Goal: Task Accomplishment & Management: Manage account settings

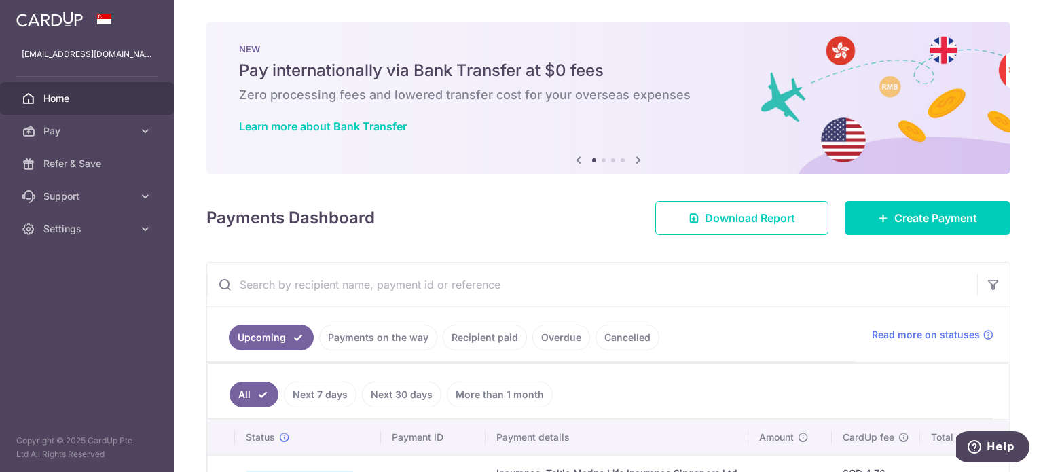
scroll to position [340, 0]
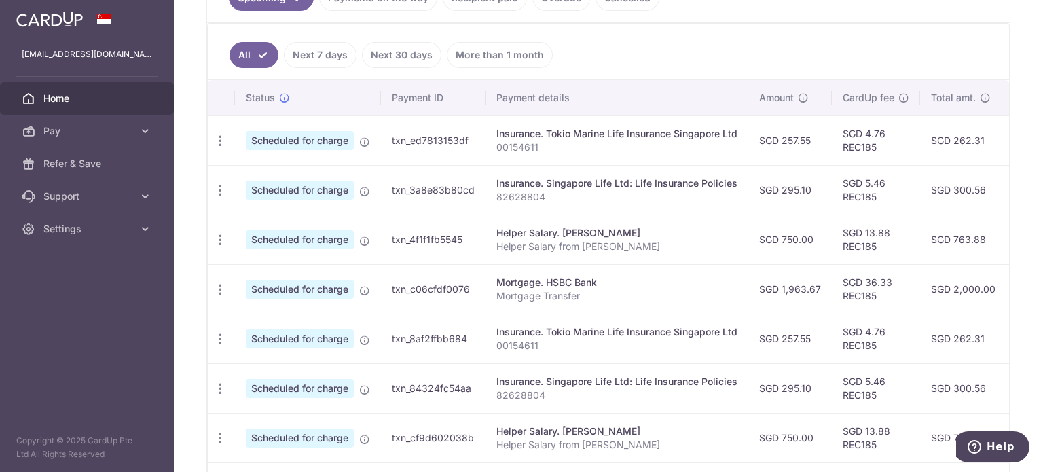
click at [285, 248] on tr "Update payment Cancel payment Scheduled for charge txn_4f1f1fb5545 Helper Salar…" at bounding box center [744, 240] width 1072 height 50
click at [220, 233] on icon "button" at bounding box center [220, 240] width 14 height 14
click at [274, 269] on span "Update payment" at bounding box center [293, 277] width 92 height 16
radio input "true"
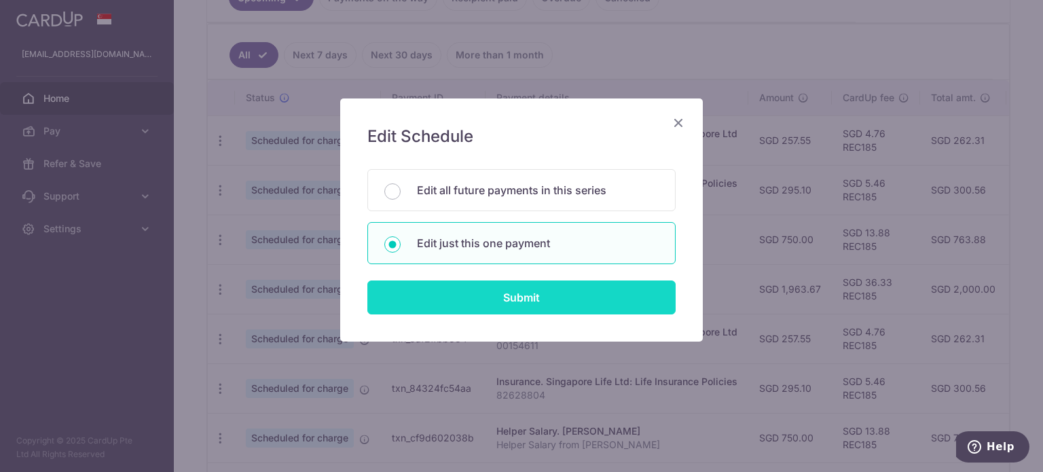
click at [468, 283] on input "Submit" at bounding box center [521, 297] width 308 height 34
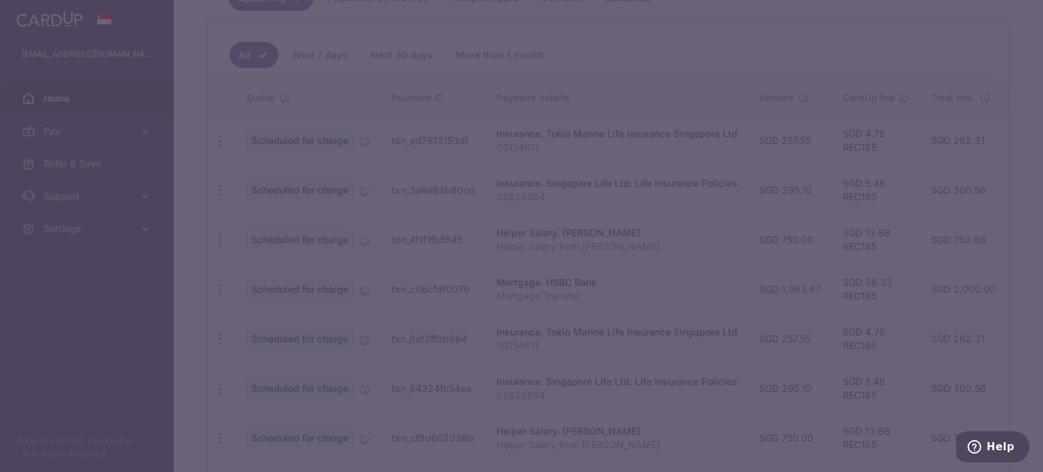
type input "REC185"
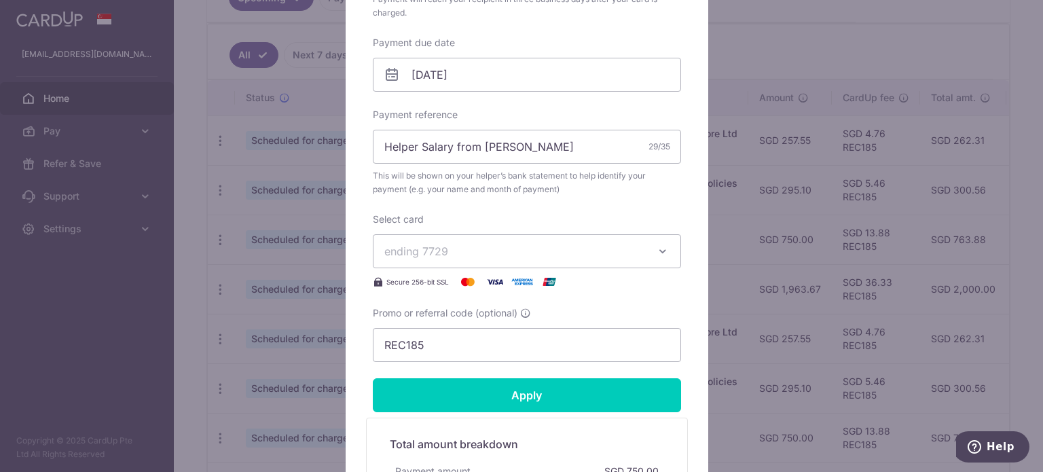
scroll to position [407, 0]
click at [437, 247] on span "ending 7729" at bounding box center [416, 250] width 64 height 14
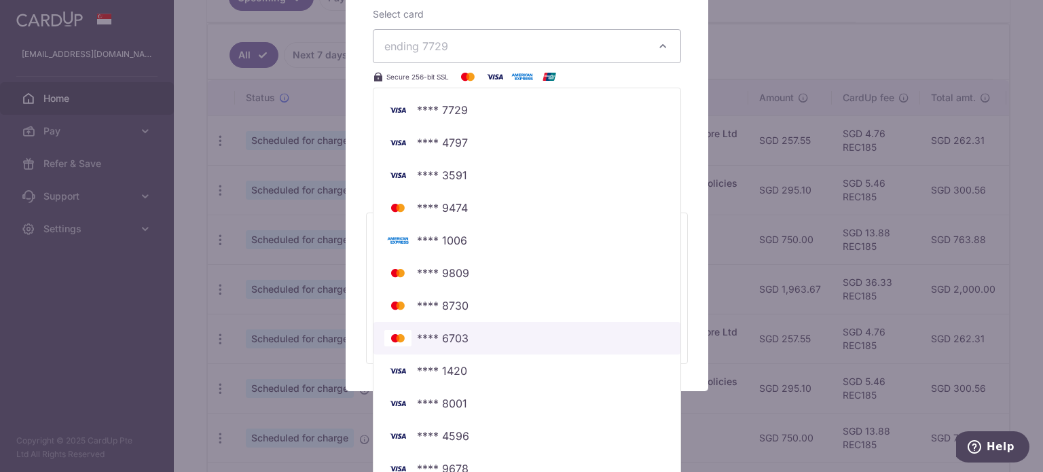
scroll to position [629, 0]
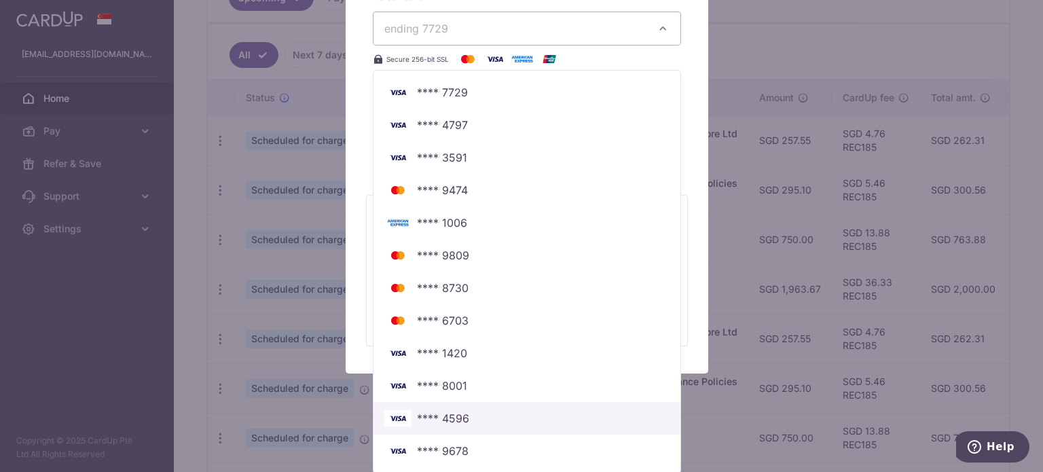
click at [449, 414] on span "**** 4596" at bounding box center [443, 418] width 52 height 16
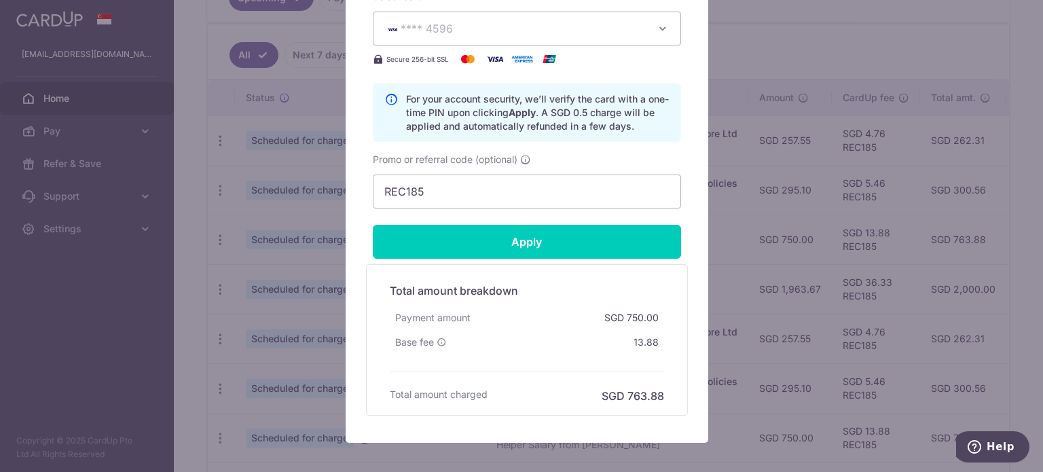
scroll to position [627, 0]
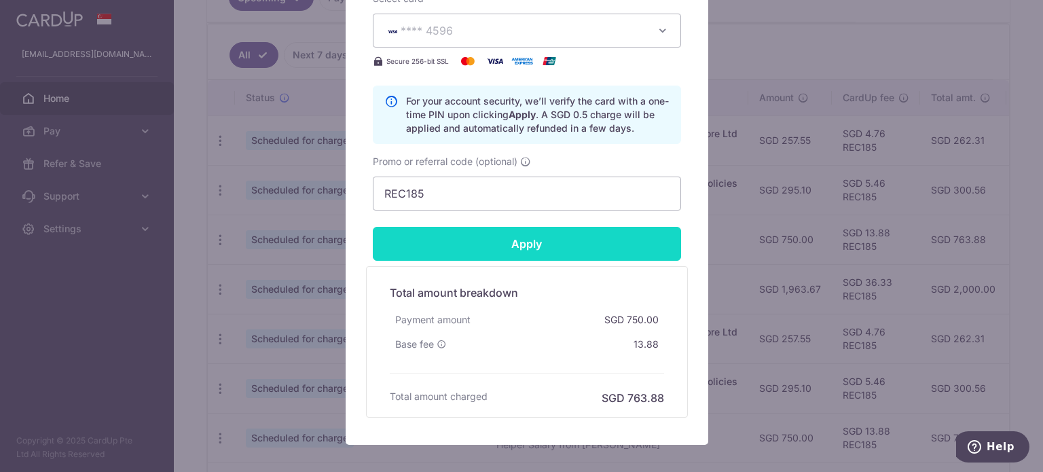
click at [541, 247] on input "Apply" at bounding box center [527, 244] width 308 height 34
click at [401, 249] on input "Apply" at bounding box center [527, 244] width 308 height 34
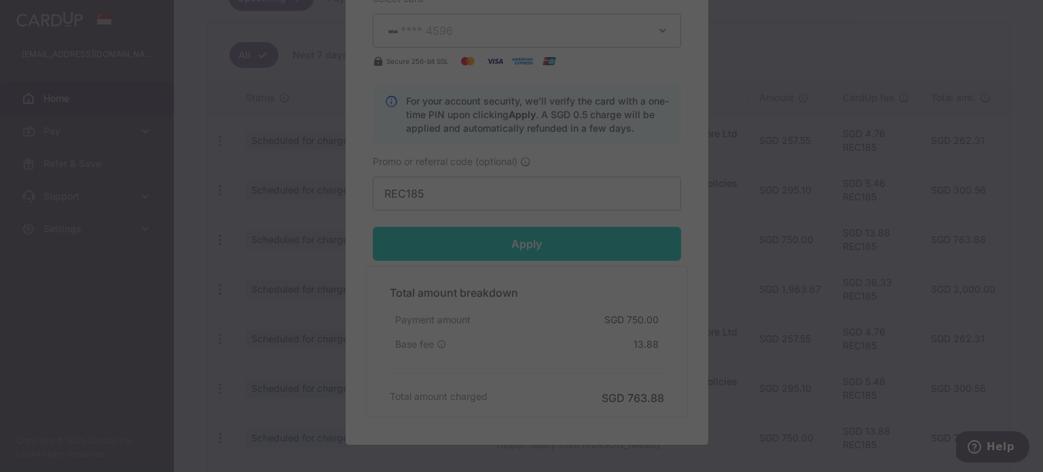
type input "Successfully Applied"
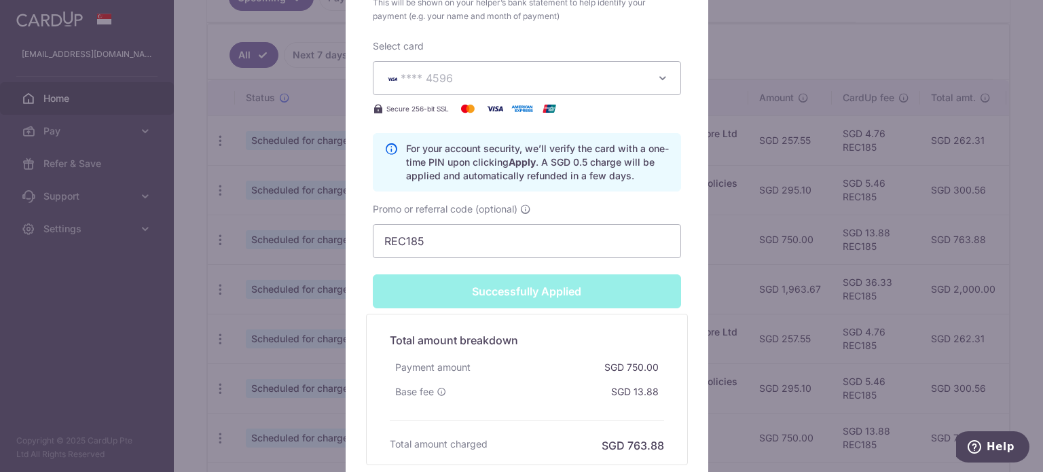
scroll to position [674, 0]
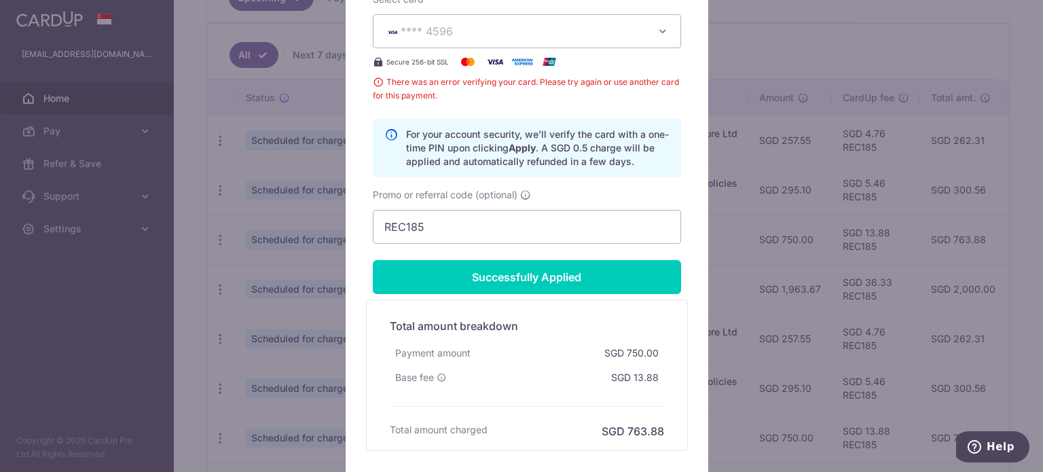
click at [773, 113] on div "Edit payment By clicking apply, you will make changes to all payments to ENDAH …" at bounding box center [521, 236] width 1043 height 472
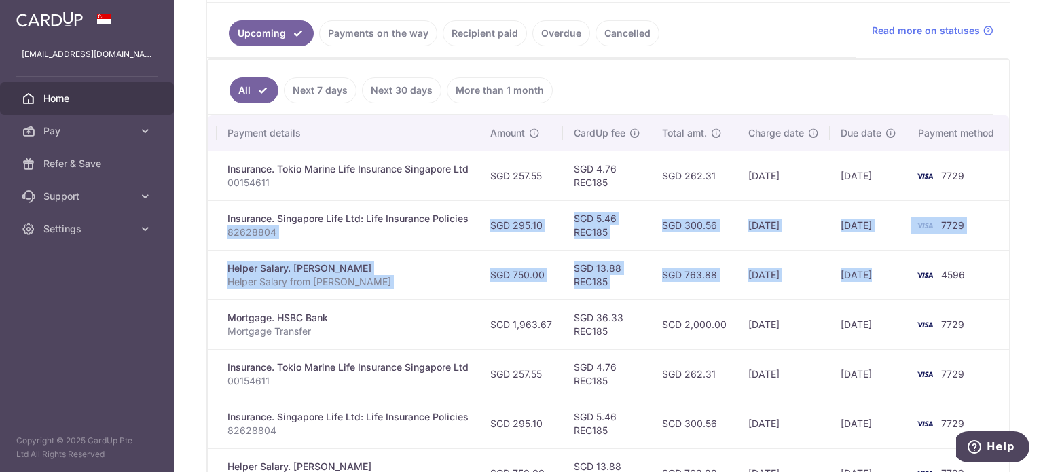
click at [762, 278] on td "[DATE]" at bounding box center [783, 275] width 92 height 50
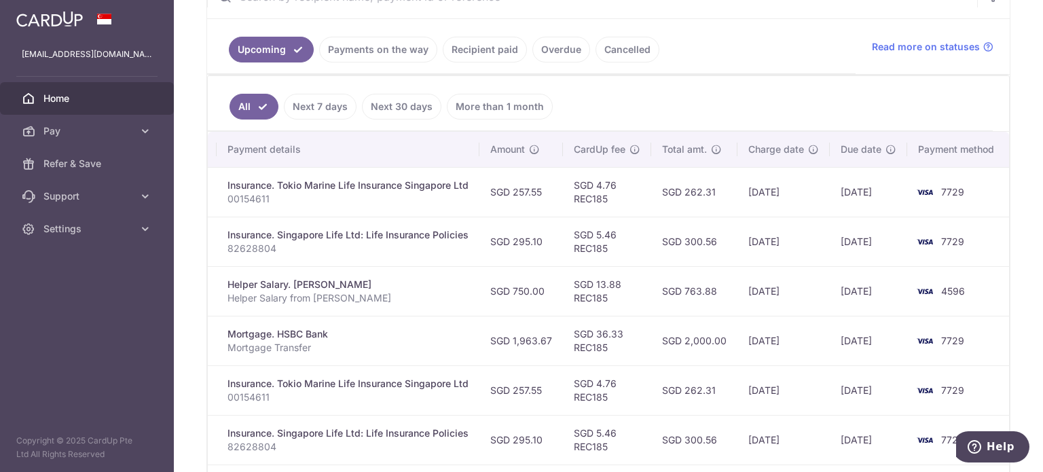
click at [742, 273] on td "[DATE]" at bounding box center [783, 291] width 92 height 50
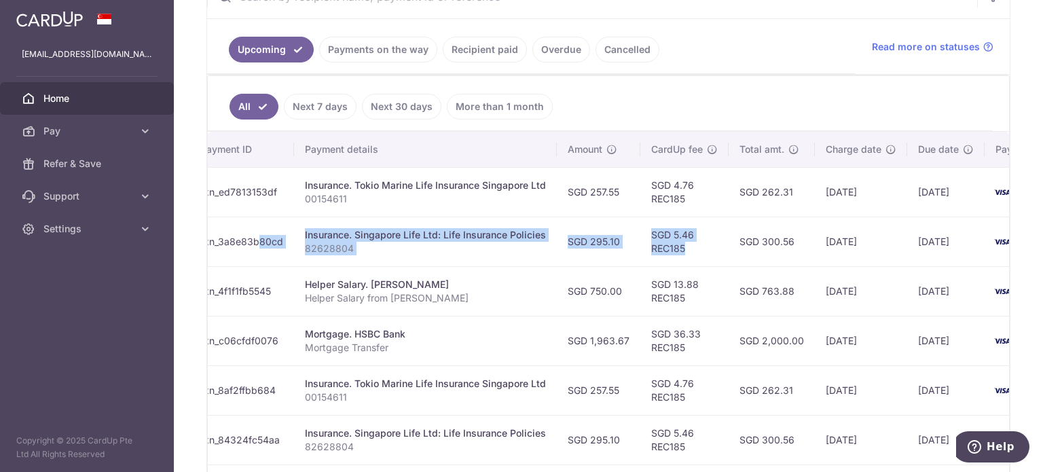
scroll to position [0, 136]
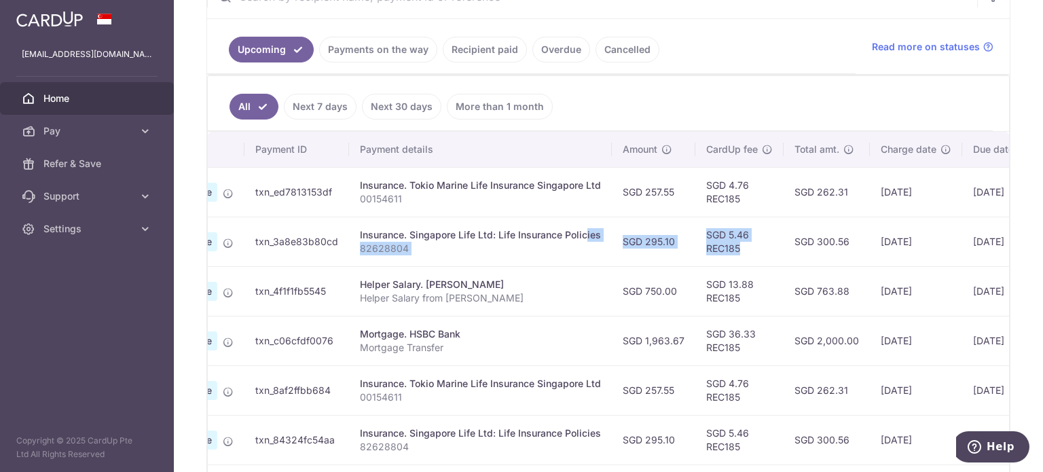
drag, startPoint x: 630, startPoint y: 263, endPoint x: 555, endPoint y: 236, distance: 79.9
click at [549, 236] on tr "Update payment Cancel payment Scheduled for charge txn_3a8e83b80cd Insurance. S…" at bounding box center [607, 242] width 1072 height 50
click at [621, 244] on td "SGD 295.10" at bounding box center [654, 242] width 84 height 50
click at [619, 238] on td "SGD 295.10" at bounding box center [654, 242] width 84 height 50
click at [573, 233] on div "Insurance. Singapore Life Ltd: Life Insurance Policies" at bounding box center [480, 235] width 241 height 14
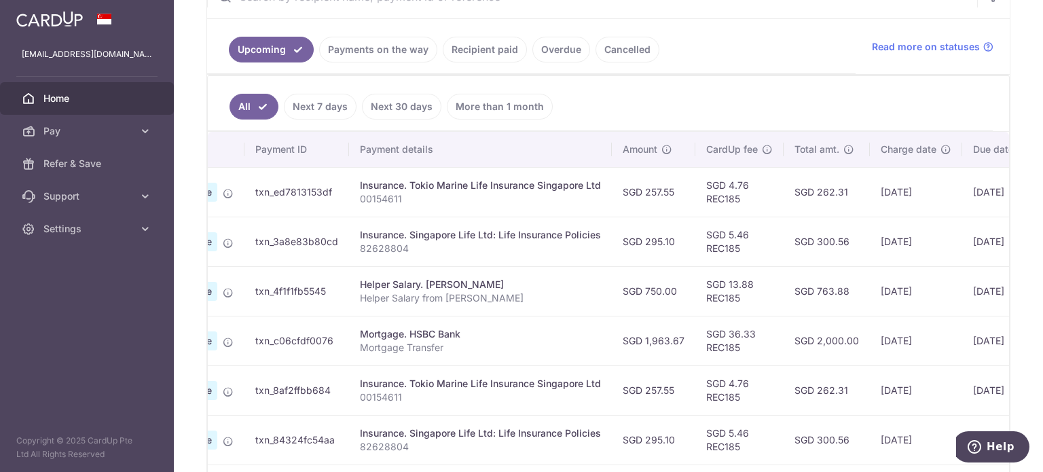
click at [573, 233] on div "Insurance. Singapore Life Ltd: Life Insurance Policies" at bounding box center [480, 235] width 241 height 14
click at [625, 249] on td "SGD 295.10" at bounding box center [654, 242] width 84 height 50
click at [699, 244] on td "SGD 5.46 REC185" at bounding box center [739, 242] width 88 height 50
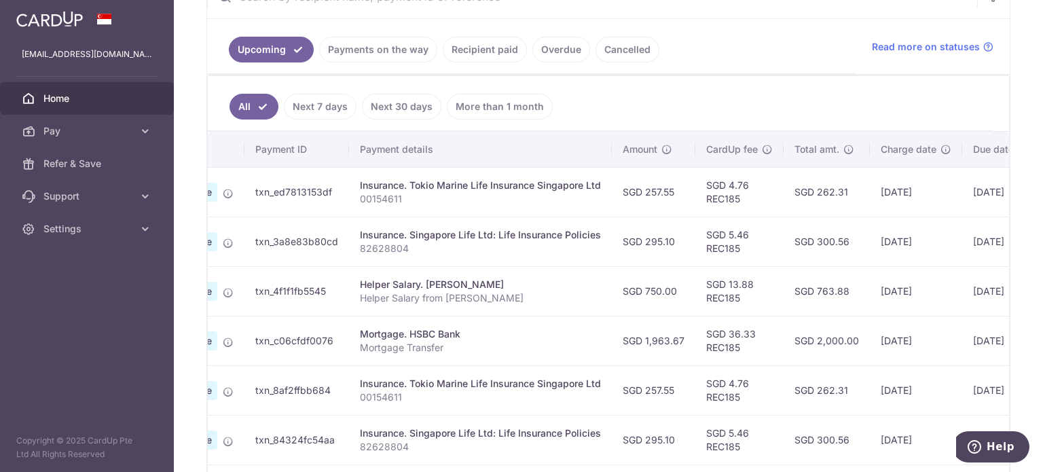
click at [718, 225] on td "SGD 5.46 REC185" at bounding box center [739, 242] width 88 height 50
click at [111, 236] on link "Settings" at bounding box center [87, 229] width 174 height 33
click at [91, 297] on span "Logout" at bounding box center [88, 294] width 90 height 14
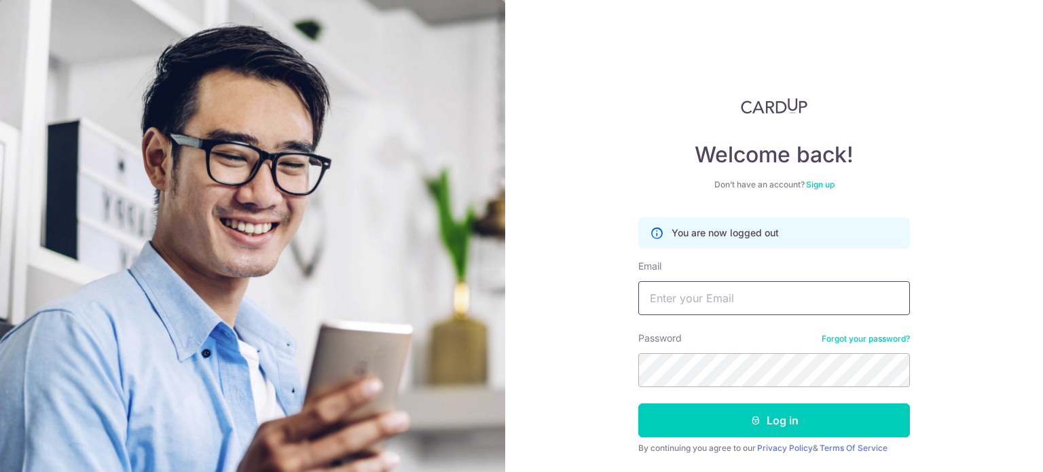
type input "duchessrealestate@gmail.com"
click at [638, 403] on button "Log in" at bounding box center [774, 420] width 272 height 34
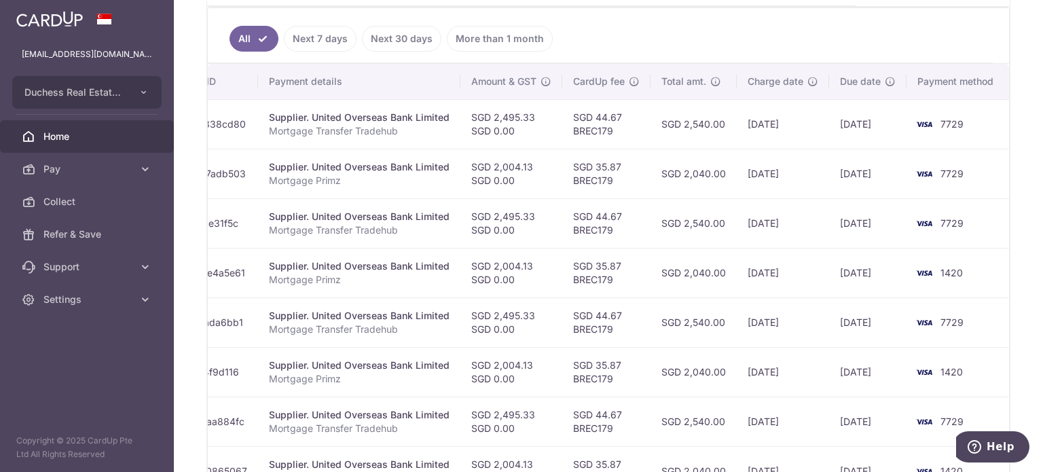
click at [634, 285] on td "SGD 35.87 BREC179" at bounding box center [606, 273] width 88 height 50
